Goal: Find specific page/section: Find specific page/section

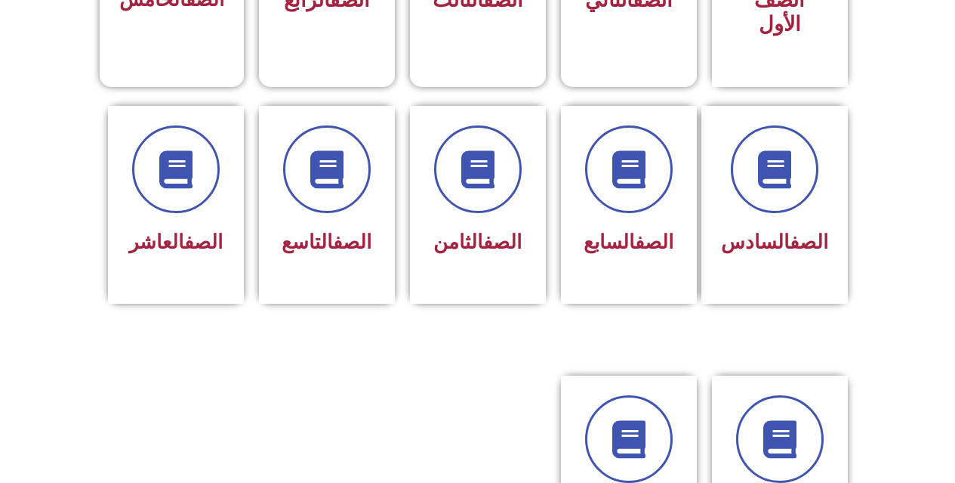
scroll to position [604, 0]
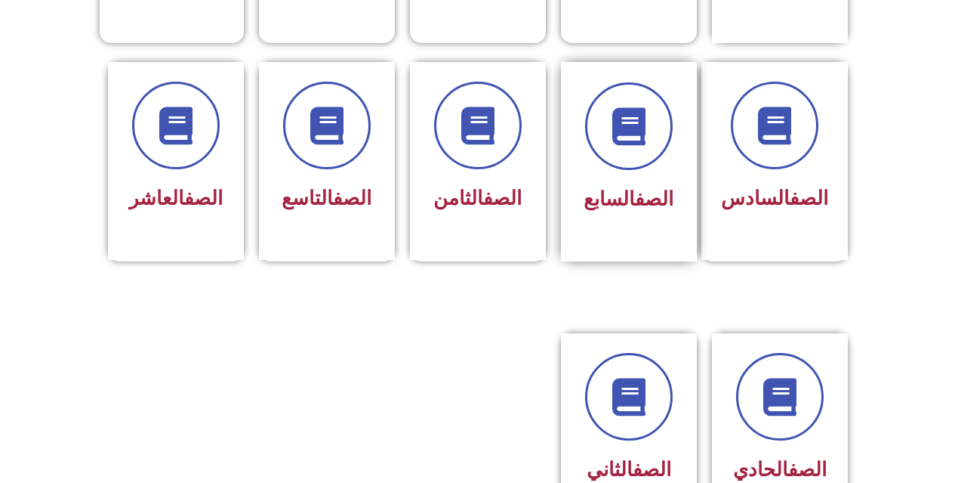
drag, startPoint x: 656, startPoint y: 159, endPoint x: 644, endPoint y: 157, distance: 12.9
click at [655, 181] on div "الصف السابع" at bounding box center [629, 199] width 95 height 37
click at [636, 142] on span at bounding box center [629, 126] width 97 height 97
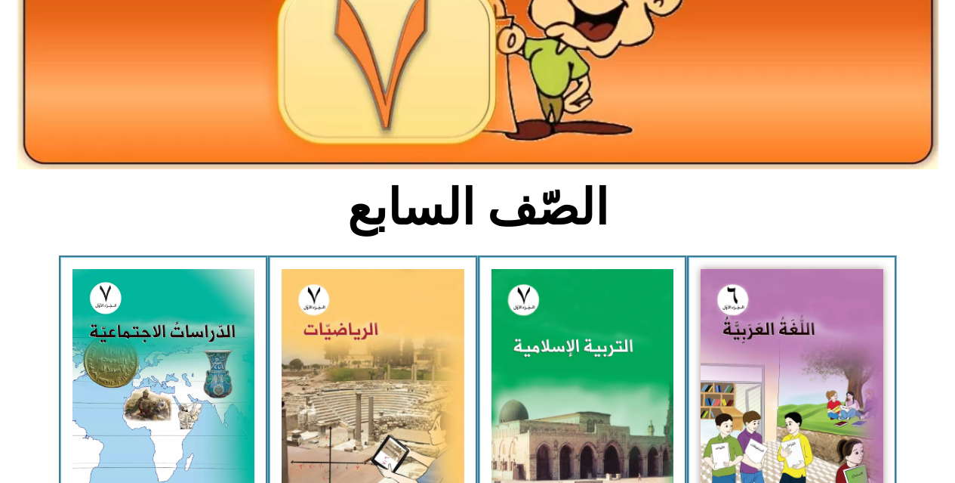
scroll to position [227, 0]
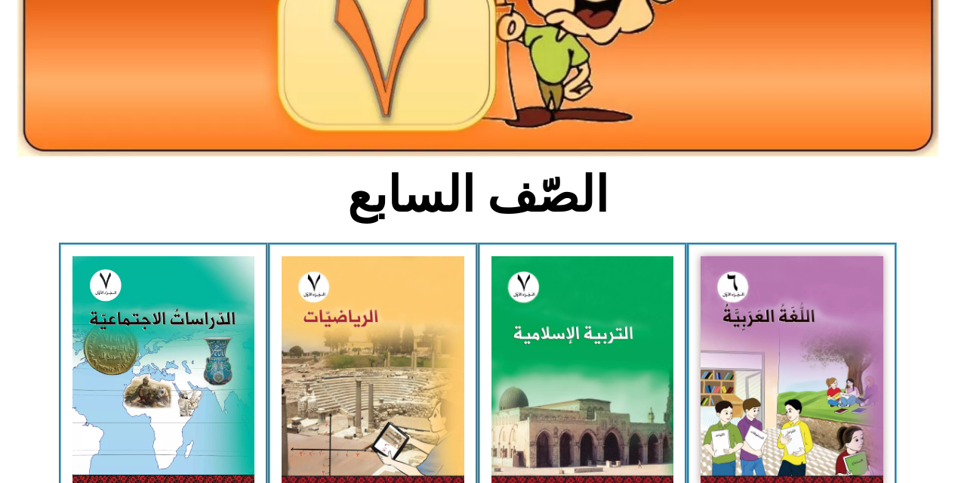
drag, startPoint x: 749, startPoint y: 205, endPoint x: 749, endPoint y: 216, distance: 11.3
drag, startPoint x: 749, startPoint y: 216, endPoint x: 329, endPoint y: 195, distance: 419.7
click at [337, 213] on h2 "الصّف السابع" at bounding box center [477, 194] width 499 height 59
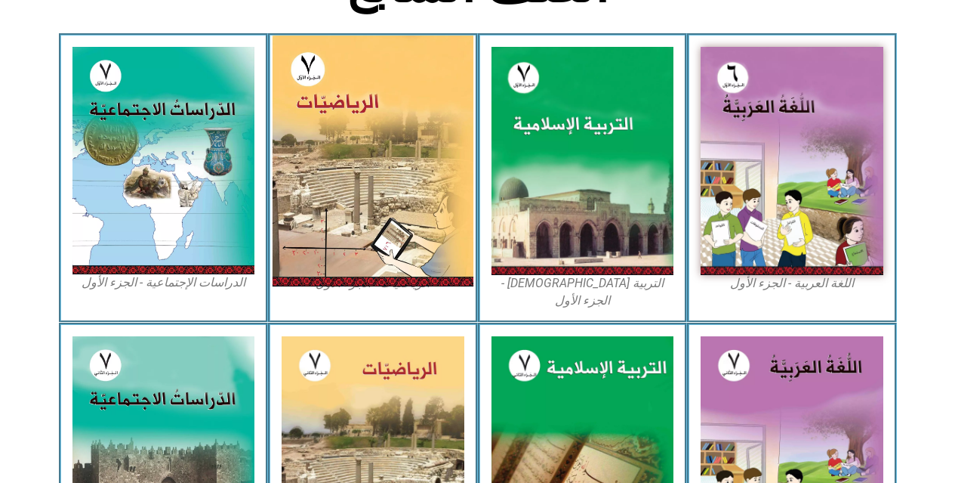
scroll to position [412, 0]
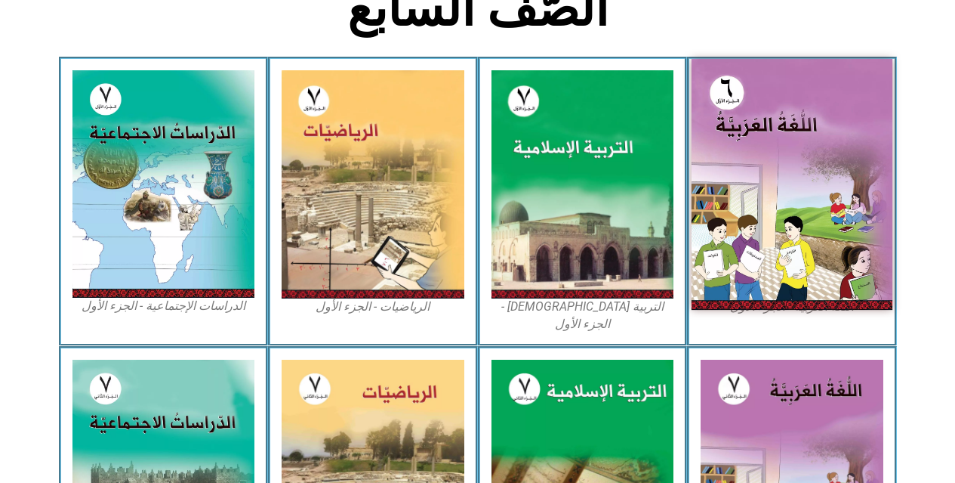
click at [828, 144] on img at bounding box center [792, 184] width 201 height 251
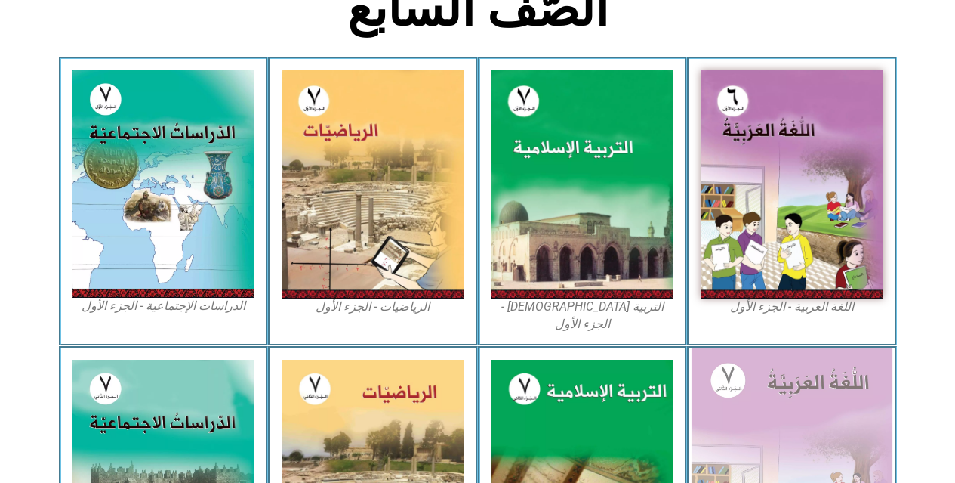
click at [867, 350] on img at bounding box center [792, 473] width 201 height 251
click at [867, 351] on img at bounding box center [792, 473] width 201 height 251
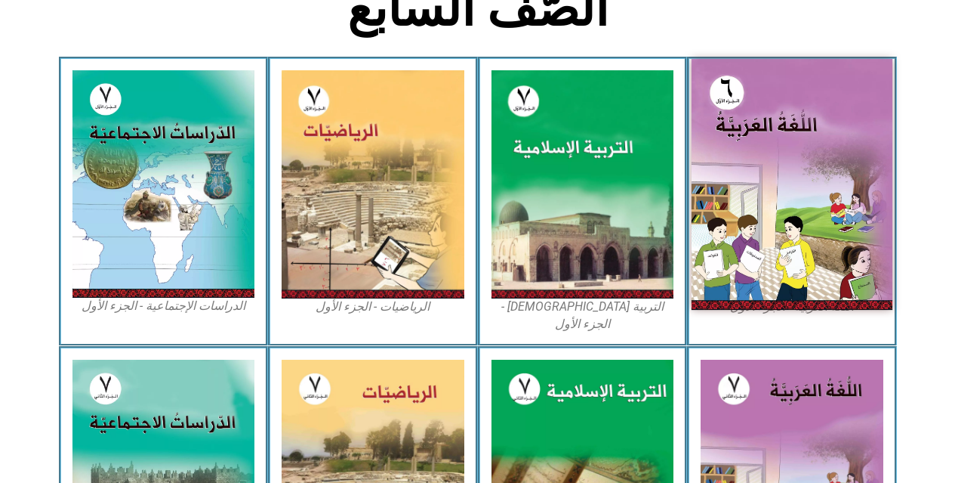
click at [794, 218] on img at bounding box center [792, 184] width 201 height 251
click at [794, 210] on img at bounding box center [792, 184] width 201 height 251
drag, startPoint x: 792, startPoint y: 204, endPoint x: 786, endPoint y: 191, distance: 14.2
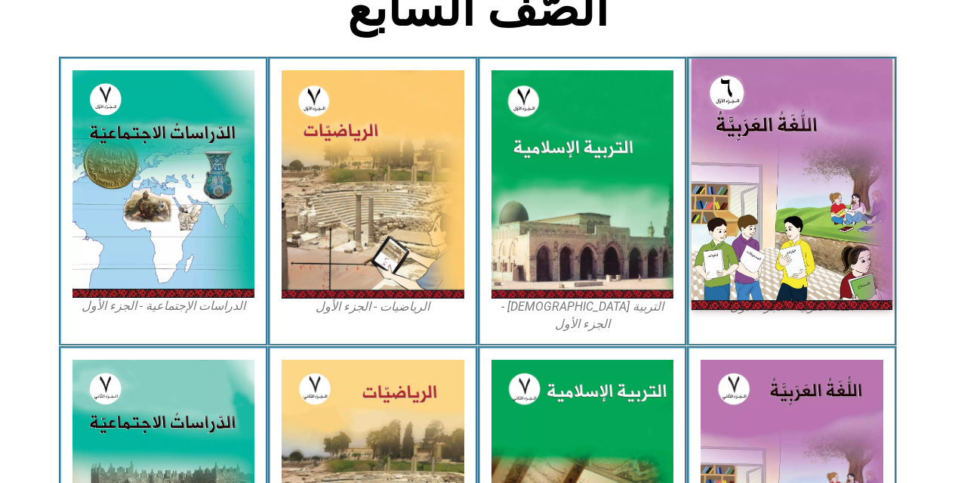
click at [792, 202] on img at bounding box center [792, 184] width 201 height 251
click at [786, 199] on img at bounding box center [792, 184] width 201 height 251
click at [776, 184] on img at bounding box center [792, 184] width 201 height 251
click at [769, 175] on img at bounding box center [792, 184] width 201 height 251
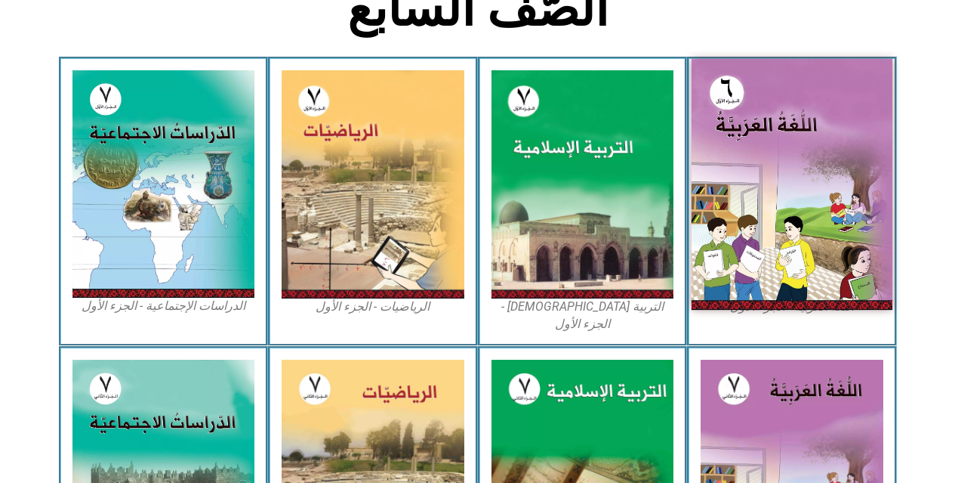
click at [768, 172] on img at bounding box center [792, 184] width 201 height 251
drag, startPoint x: 773, startPoint y: 173, endPoint x: 779, endPoint y: 188, distance: 16.3
click at [773, 174] on img at bounding box center [792, 184] width 201 height 251
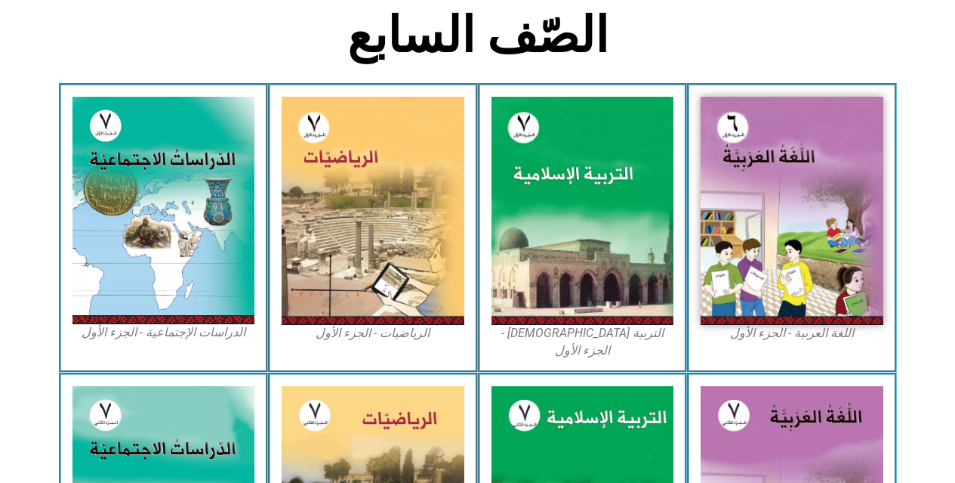
scroll to position [261, 0]
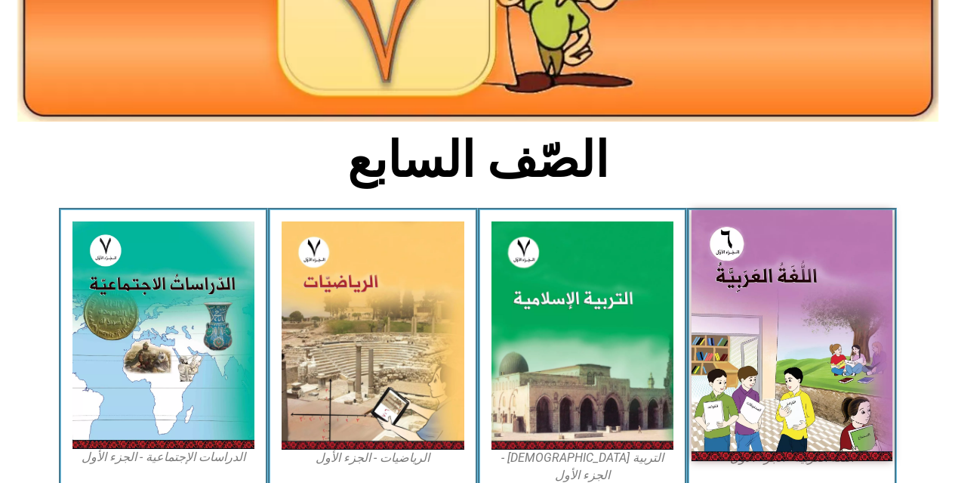
click at [810, 260] on img at bounding box center [792, 335] width 201 height 251
click at [813, 260] on img at bounding box center [792, 335] width 201 height 251
click at [807, 268] on img at bounding box center [792, 335] width 201 height 251
click at [743, 356] on img at bounding box center [792, 335] width 201 height 251
click at [741, 353] on img at bounding box center [792, 335] width 201 height 251
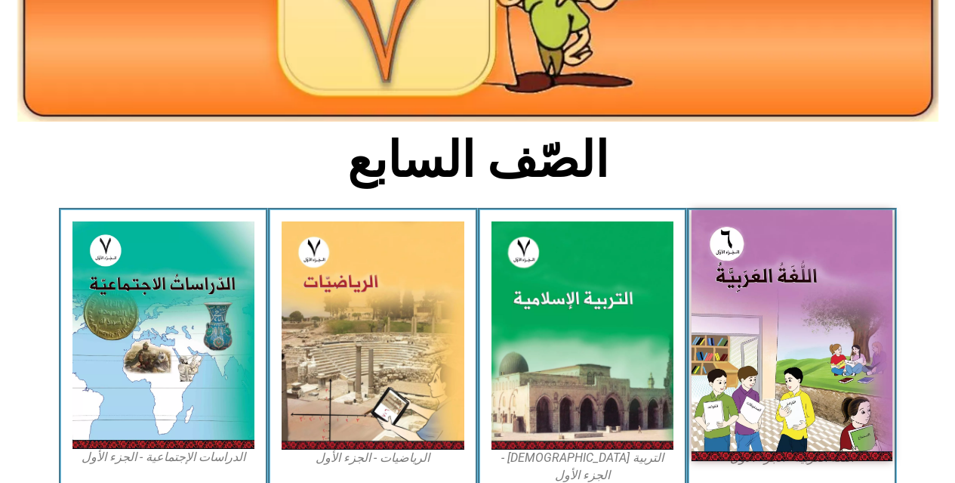
click at [740, 351] on img at bounding box center [792, 335] width 201 height 251
click at [732, 246] on img at bounding box center [792, 335] width 201 height 251
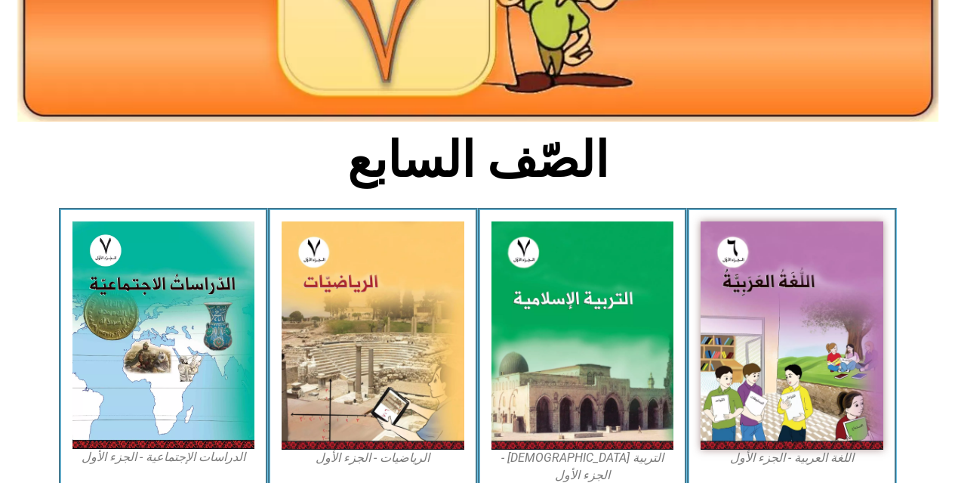
drag, startPoint x: 732, startPoint y: 245, endPoint x: 731, endPoint y: 96, distance: 149.6
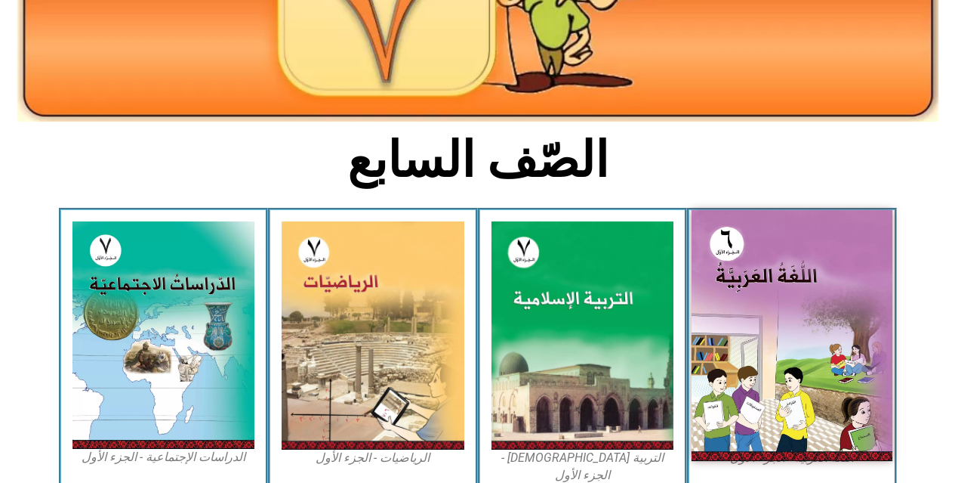
click at [754, 268] on img at bounding box center [792, 335] width 201 height 251
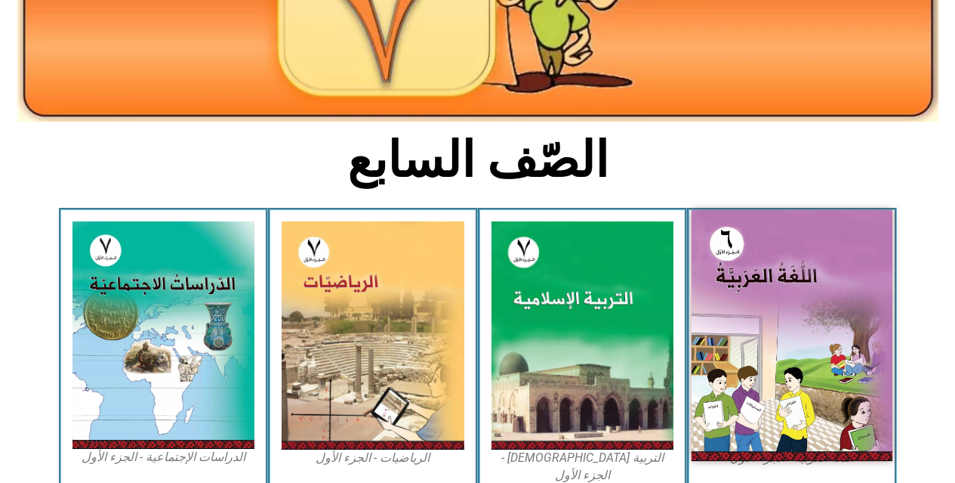
click at [749, 251] on img at bounding box center [792, 335] width 201 height 251
click at [716, 233] on img at bounding box center [792, 335] width 201 height 251
click at [754, 399] on img at bounding box center [792, 335] width 201 height 251
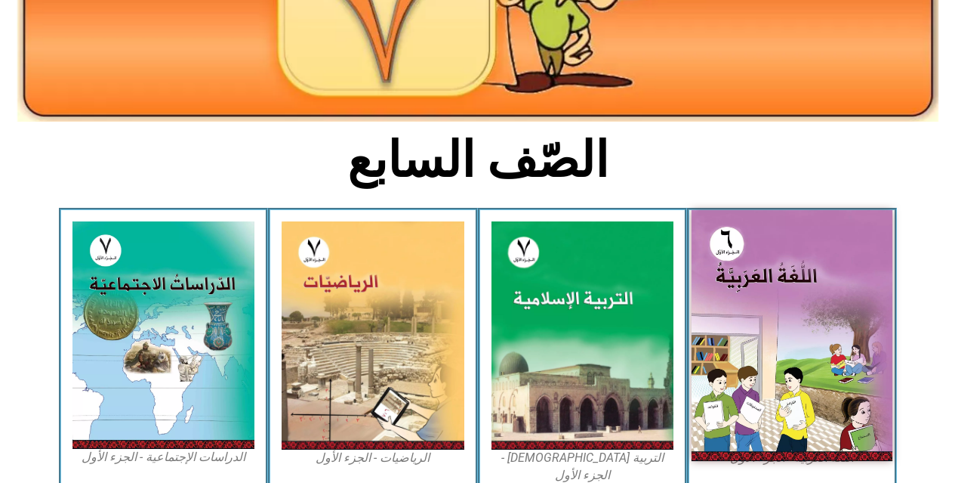
click at [754, 399] on img at bounding box center [792, 335] width 201 height 251
click at [754, 396] on img at bounding box center [792, 335] width 201 height 251
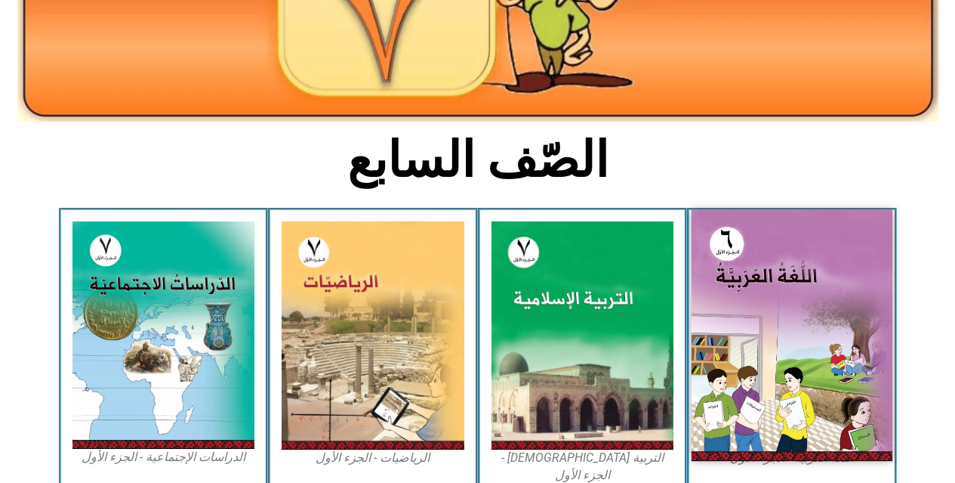
click at [754, 394] on img at bounding box center [792, 335] width 201 height 251
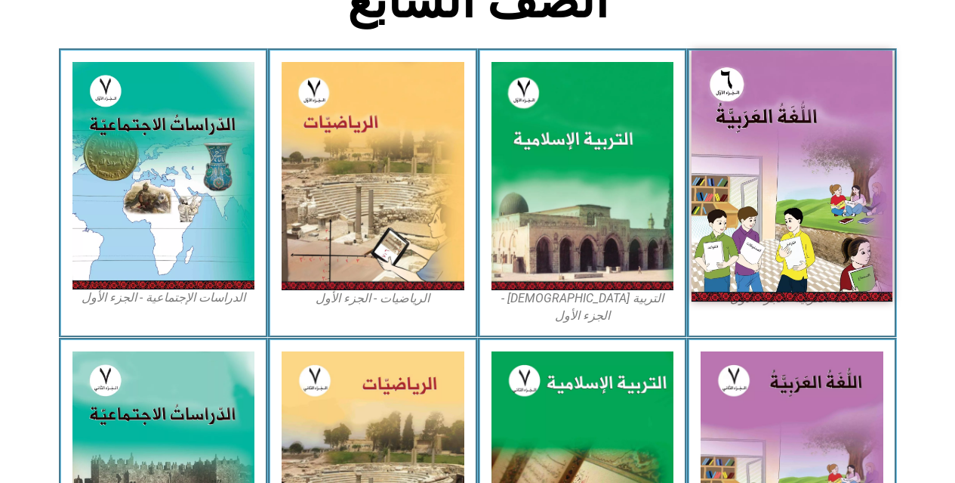
scroll to position [293, 0]
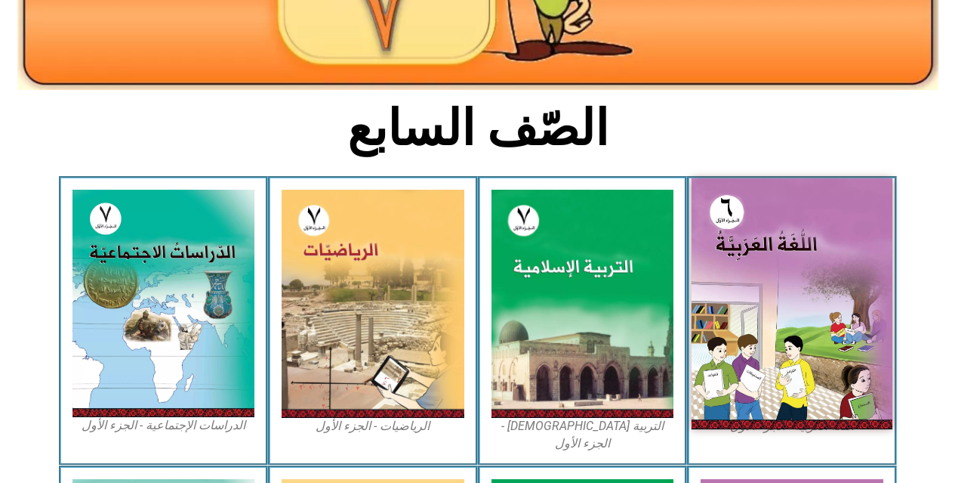
click at [759, 400] on img at bounding box center [792, 303] width 201 height 251
click at [759, 397] on img at bounding box center [792, 303] width 201 height 251
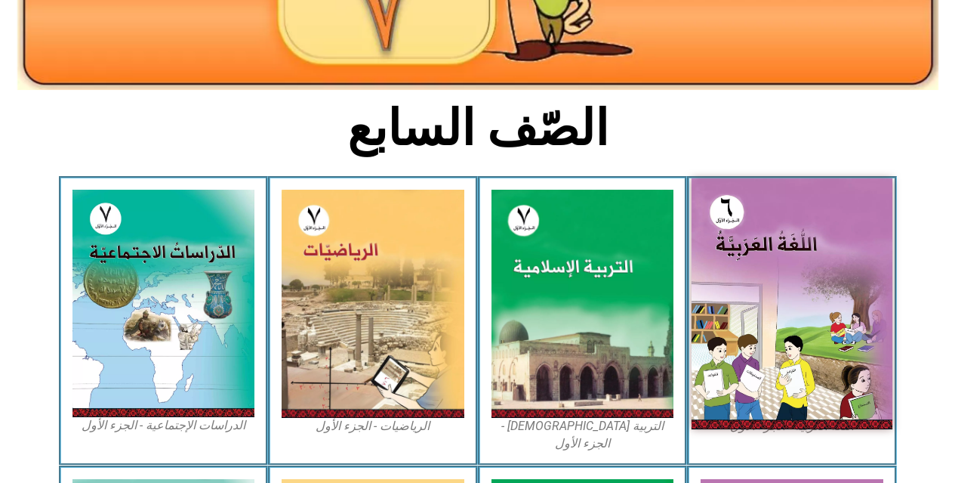
click at [759, 397] on img at bounding box center [792, 303] width 201 height 251
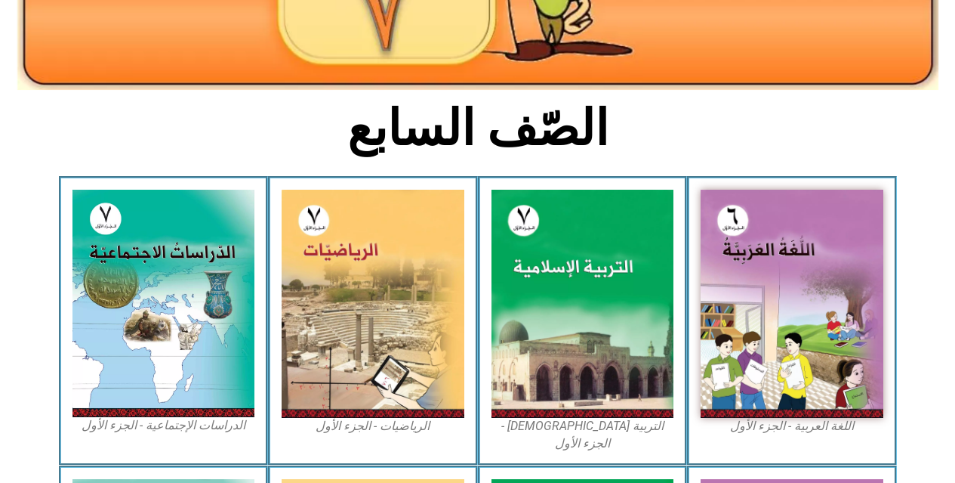
click at [840, 300] on img at bounding box center [792, 304] width 183 height 228
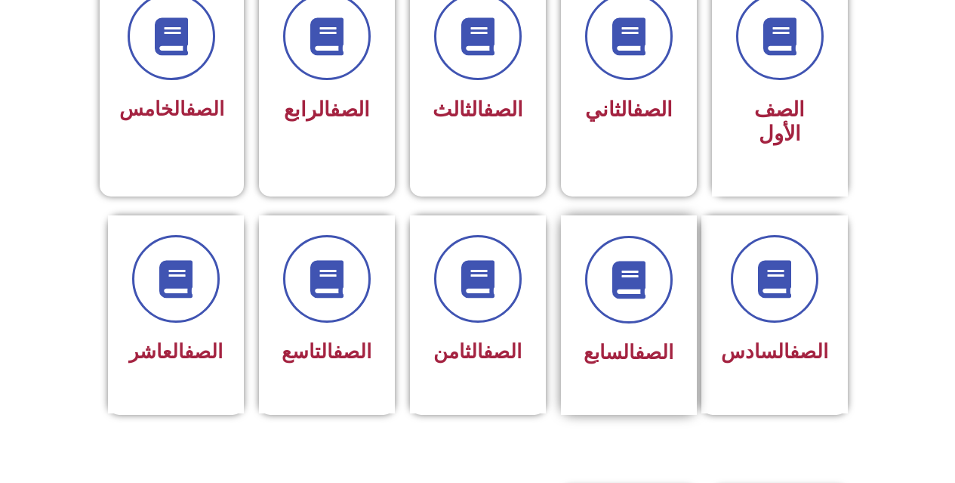
scroll to position [453, 0]
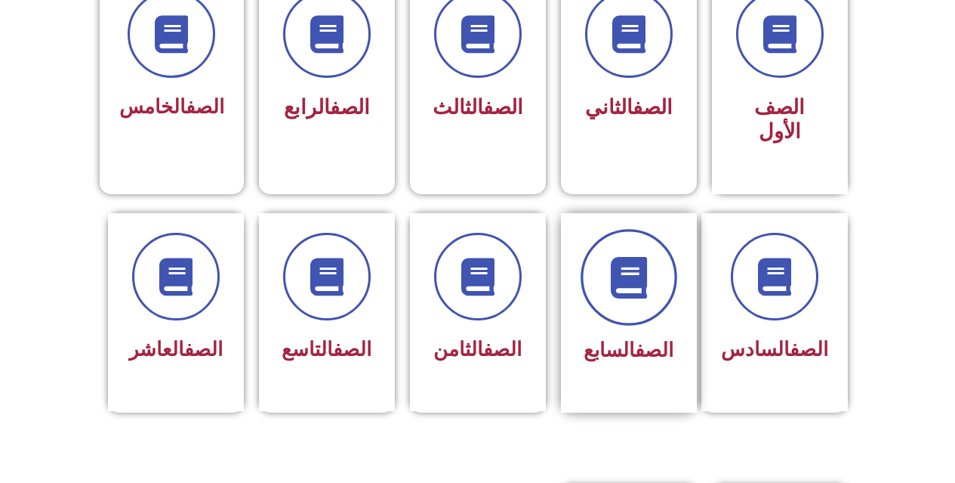
drag, startPoint x: 650, startPoint y: 288, endPoint x: 650, endPoint y: 278, distance: 9.8
click at [650, 286] on span at bounding box center [629, 277] width 97 height 97
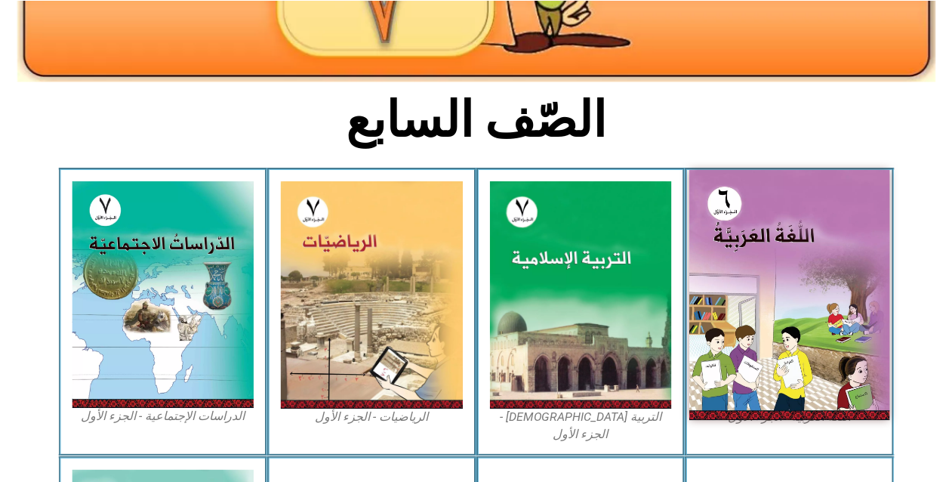
scroll to position [302, 0]
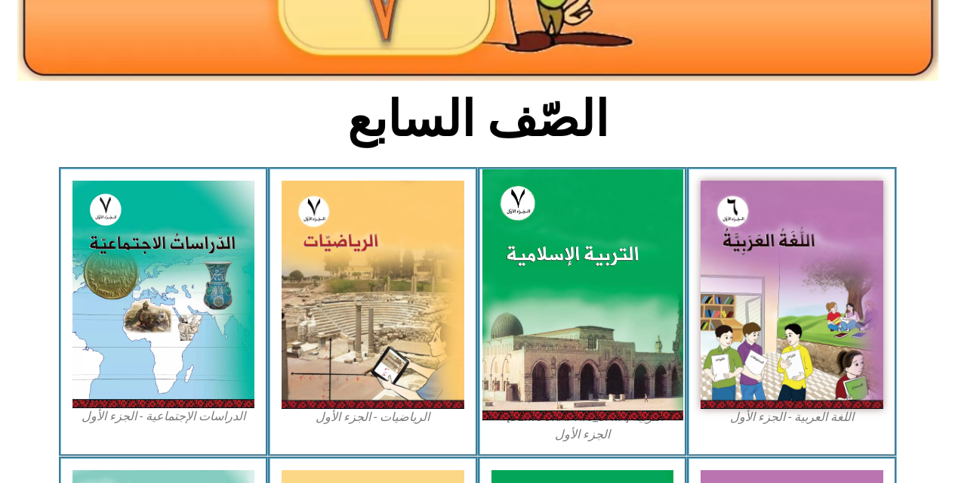
click at [584, 275] on img at bounding box center [582, 294] width 201 height 251
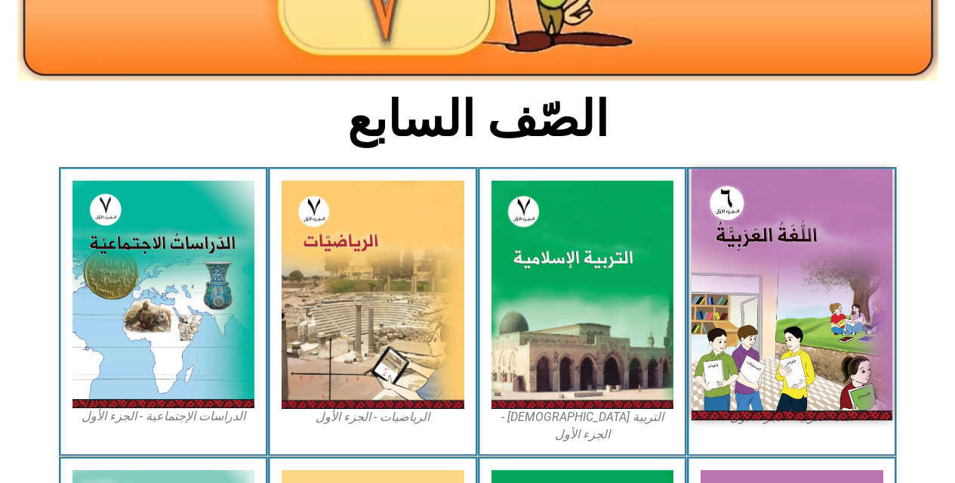
click at [720, 224] on img at bounding box center [792, 294] width 201 height 251
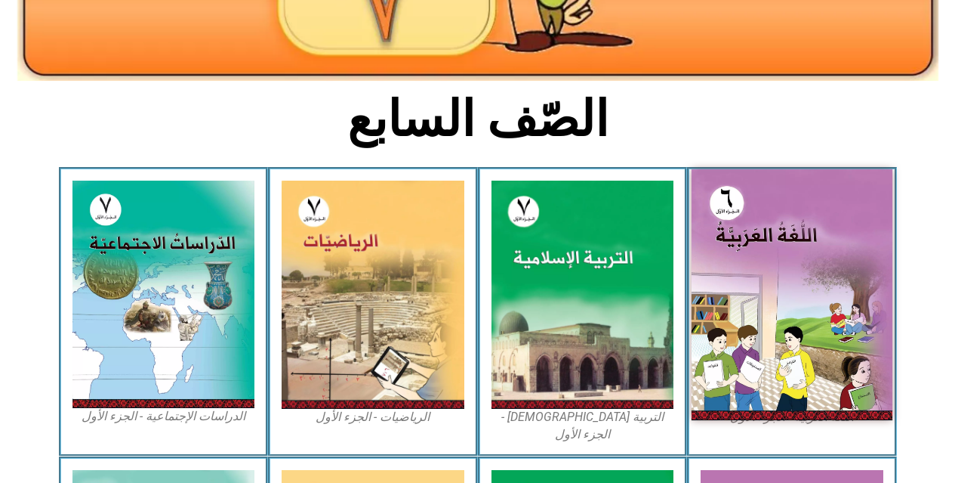
click at [720, 224] on img at bounding box center [792, 294] width 201 height 251
click at [733, 243] on img at bounding box center [792, 294] width 201 height 251
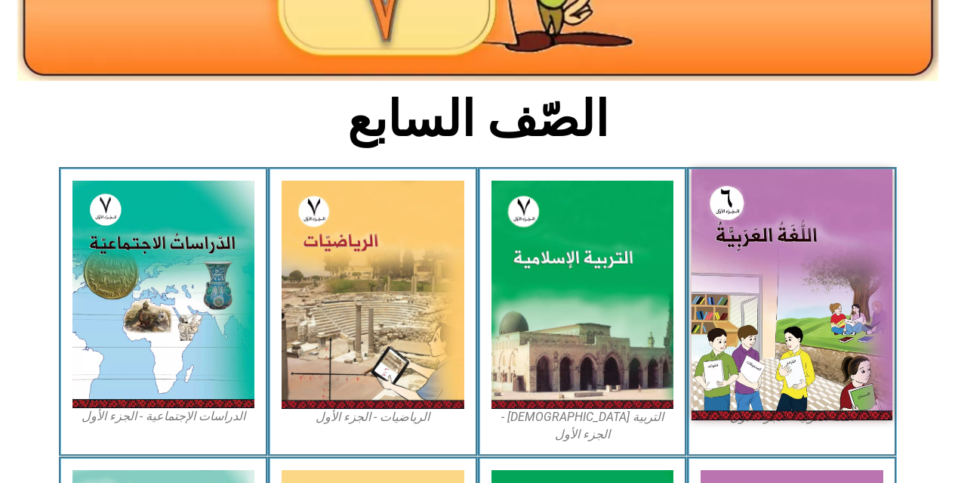
click at [745, 278] on img at bounding box center [792, 294] width 201 height 251
click at [747, 279] on img at bounding box center [792, 294] width 201 height 251
click at [756, 278] on img at bounding box center [792, 294] width 201 height 251
click at [739, 291] on img at bounding box center [792, 294] width 201 height 251
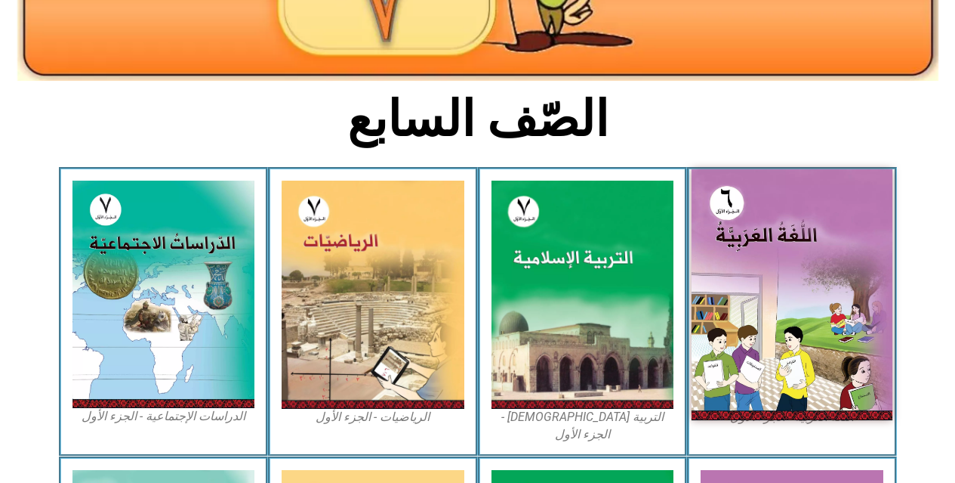
click at [739, 291] on img at bounding box center [792, 294] width 201 height 251
click at [739, 290] on img at bounding box center [792, 294] width 201 height 251
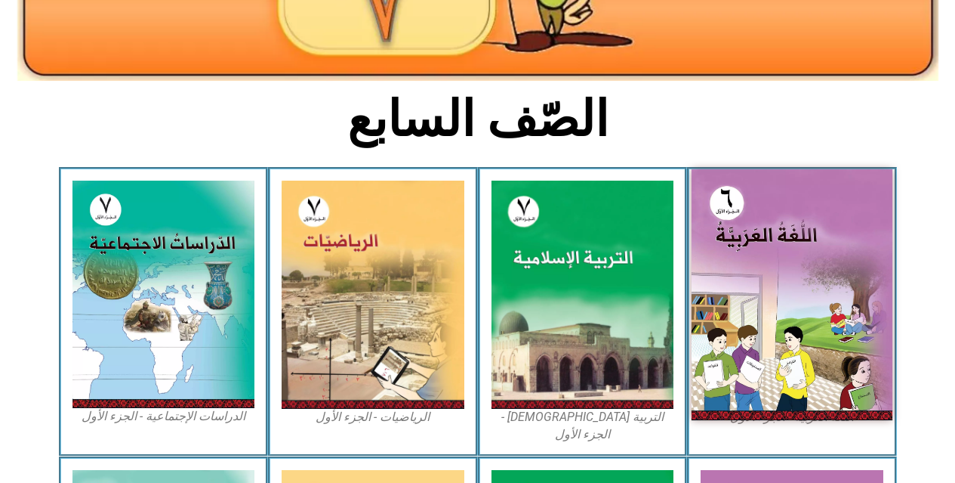
click at [739, 290] on img at bounding box center [792, 294] width 201 height 251
click at [741, 289] on img at bounding box center [792, 294] width 201 height 251
click at [740, 289] on img at bounding box center [792, 294] width 201 height 251
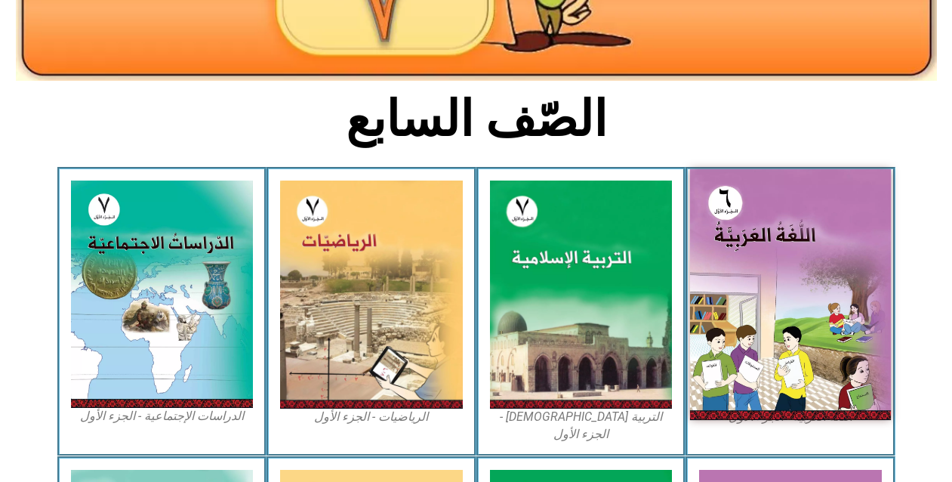
click at [742, 253] on img at bounding box center [790, 294] width 201 height 251
click at [748, 252] on img at bounding box center [790, 294] width 201 height 251
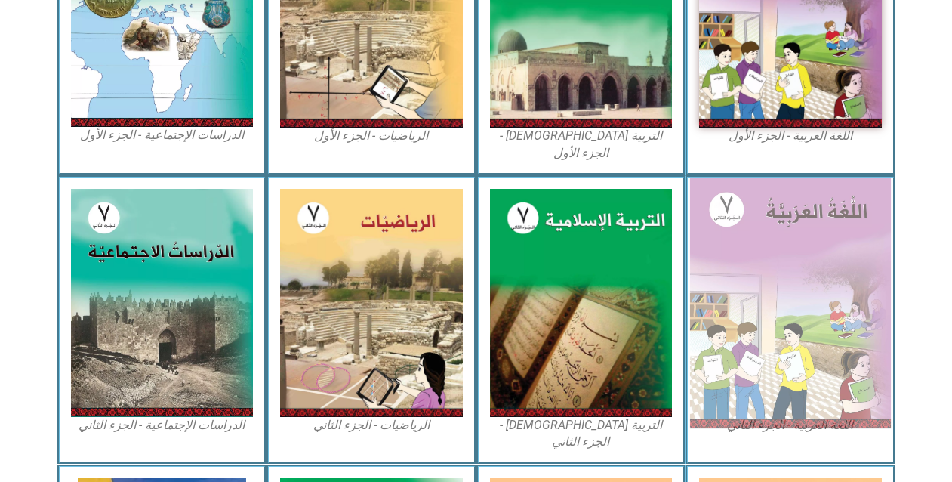
scroll to position [604, 0]
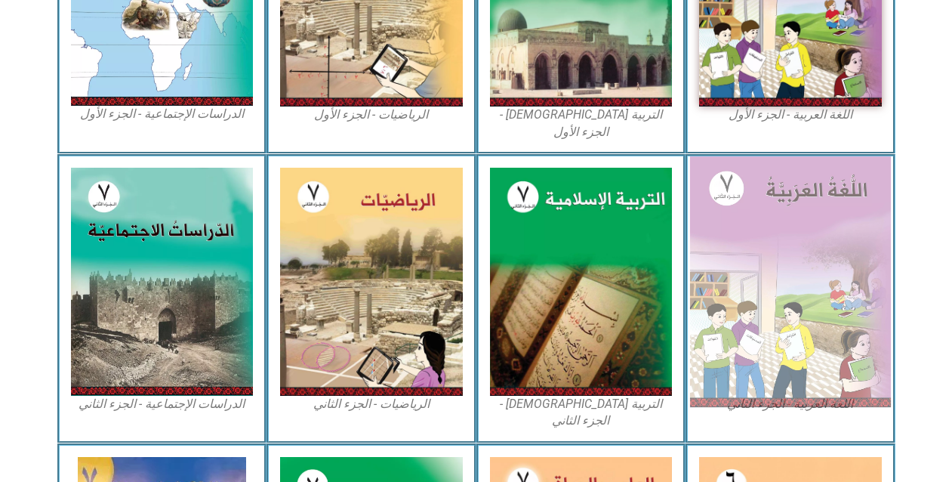
click at [751, 261] on img at bounding box center [790, 281] width 201 height 251
click at [749, 260] on img at bounding box center [790, 281] width 201 height 251
click at [750, 260] on img at bounding box center [790, 281] width 201 height 251
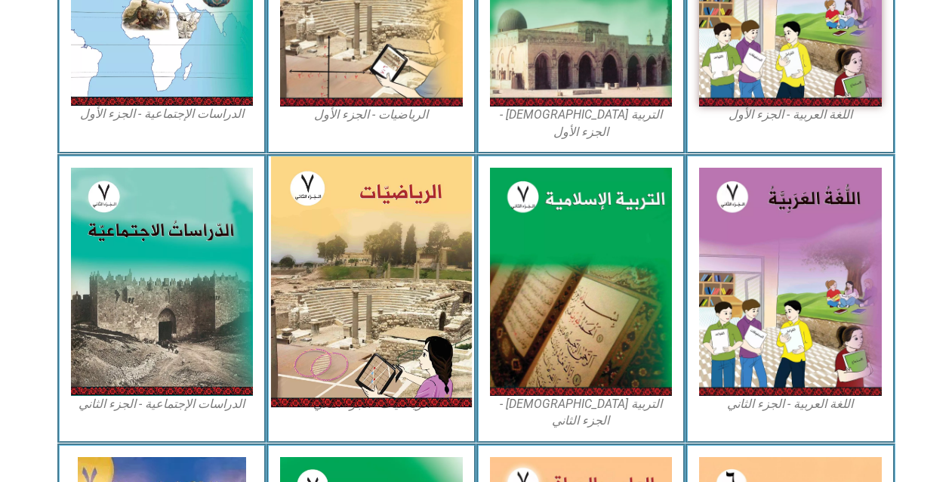
drag, startPoint x: 453, startPoint y: 189, endPoint x: 326, endPoint y: 214, distance: 129.3
click at [343, 216] on div "الرياضيات - الجزء الثاني" at bounding box center [372, 298] width 210 height 289
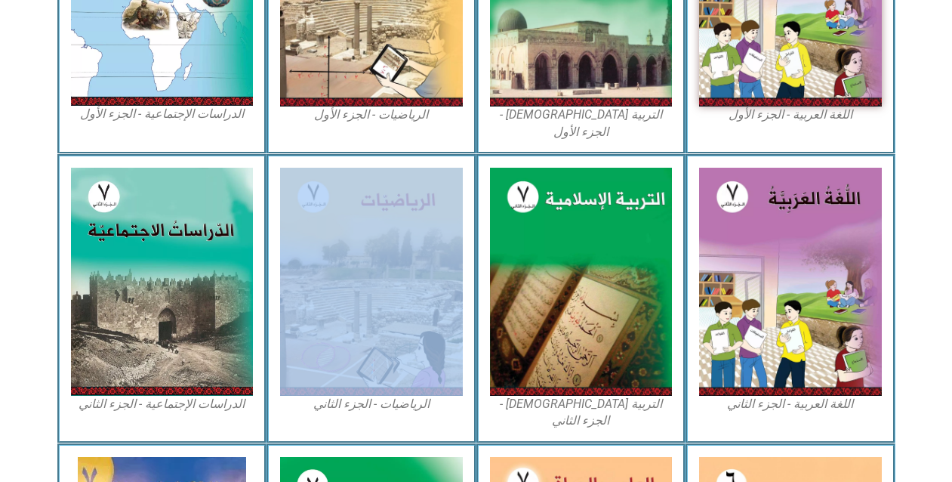
drag, startPoint x: 326, startPoint y: 214, endPoint x: 260, endPoint y: 199, distance: 68.2
click at [326, 214] on img at bounding box center [371, 282] width 183 height 228
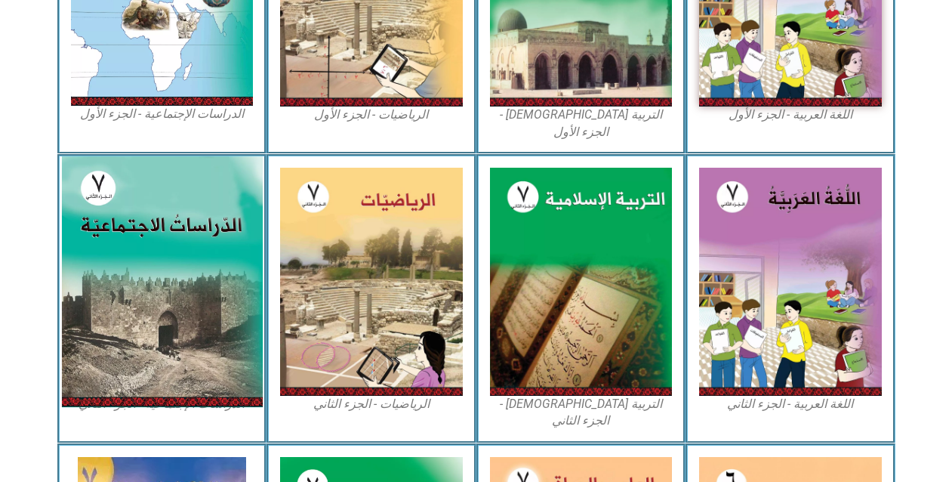
drag, startPoint x: 260, startPoint y: 199, endPoint x: 148, endPoint y: 175, distance: 114.2
click at [235, 196] on div "الدراسات الإجتماعية - الجزء الثاني" at bounding box center [162, 298] width 210 height 289
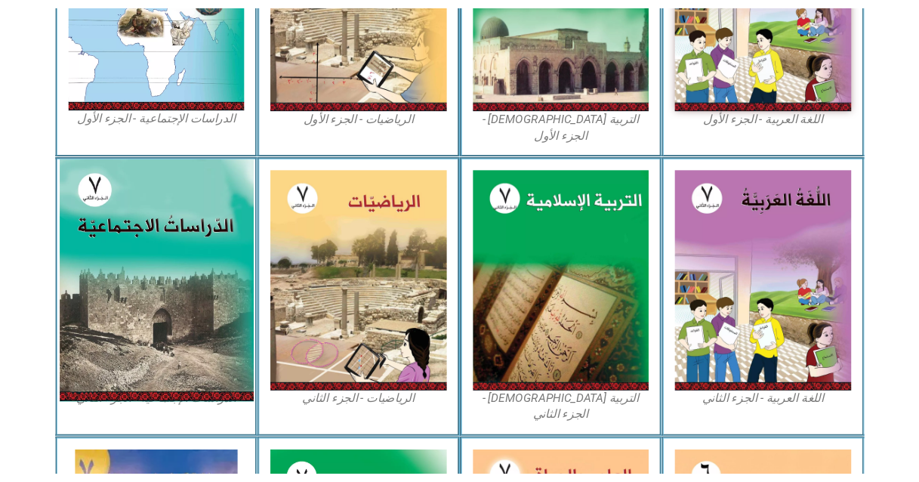
scroll to position [599, 0]
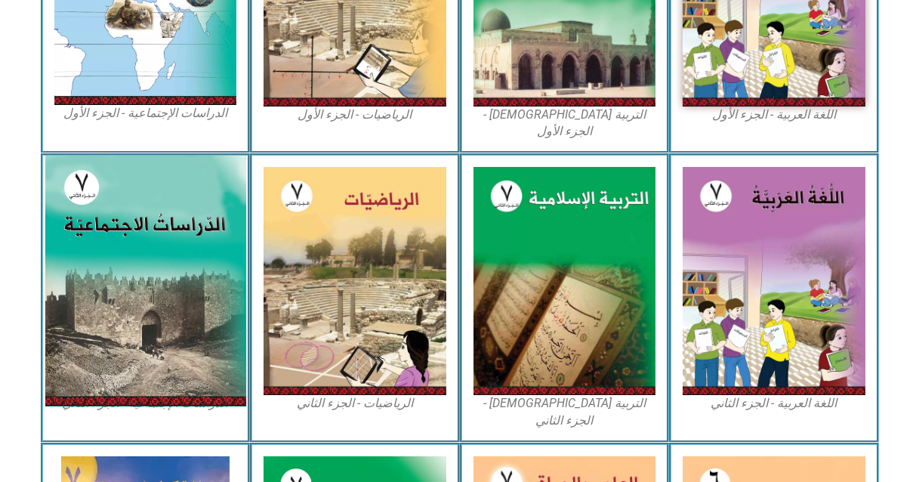
click at [80, 223] on img at bounding box center [145, 281] width 201 height 251
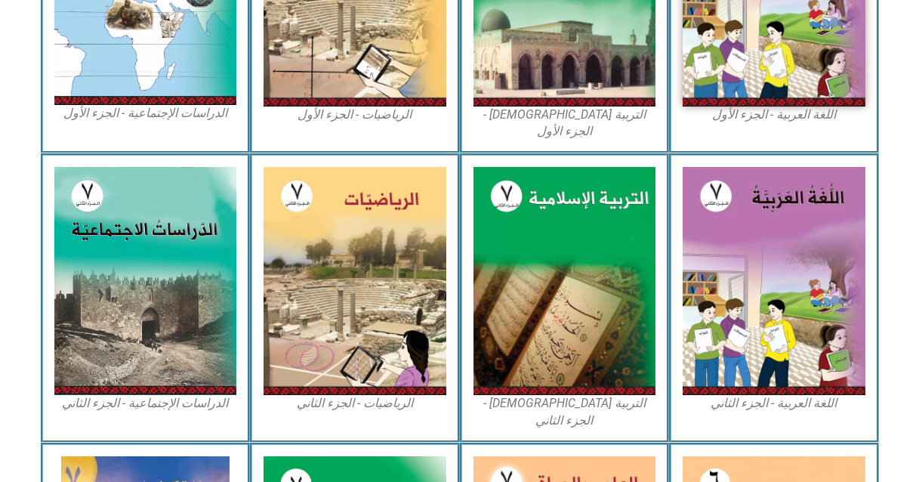
drag, startPoint x: 931, startPoint y: 512, endPoint x: -36, endPoint y: 512, distance: 966.1
